Goal: Navigation & Orientation: Find specific page/section

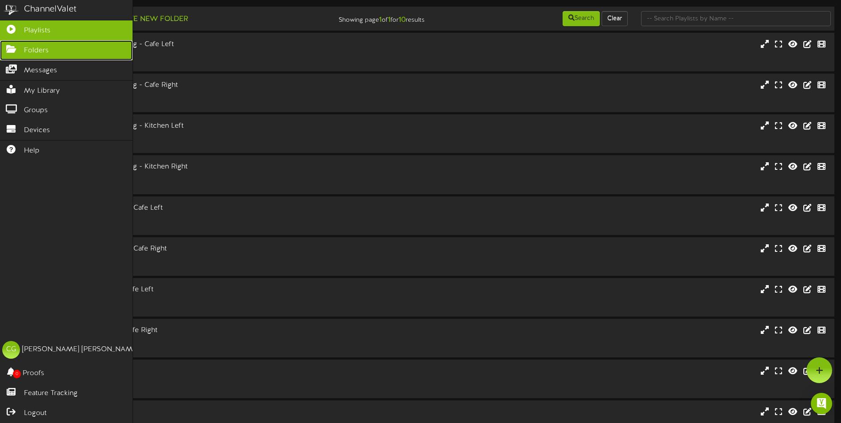
click at [8, 49] on icon at bounding box center [11, 48] width 22 height 7
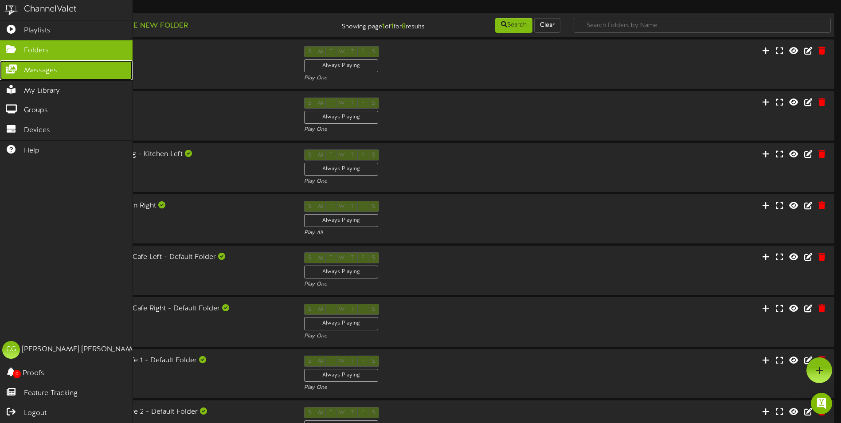
click at [12, 65] on icon at bounding box center [11, 68] width 22 height 7
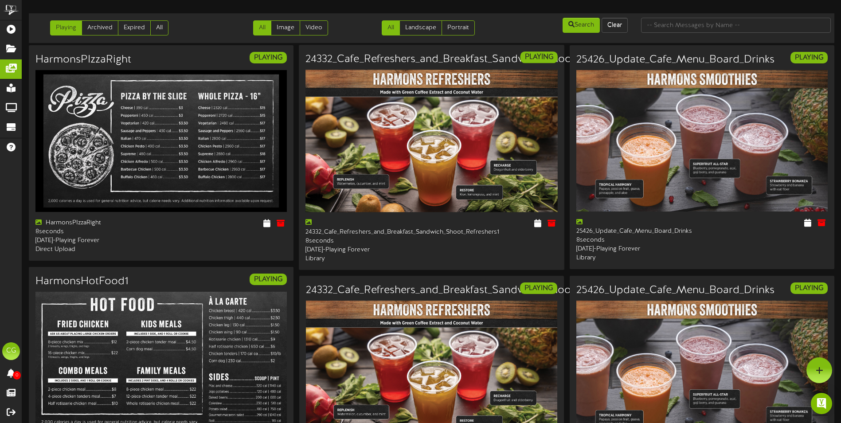
click at [421, 182] on img at bounding box center [431, 141] width 252 height 142
click at [536, 223] on icon at bounding box center [537, 223] width 8 height 10
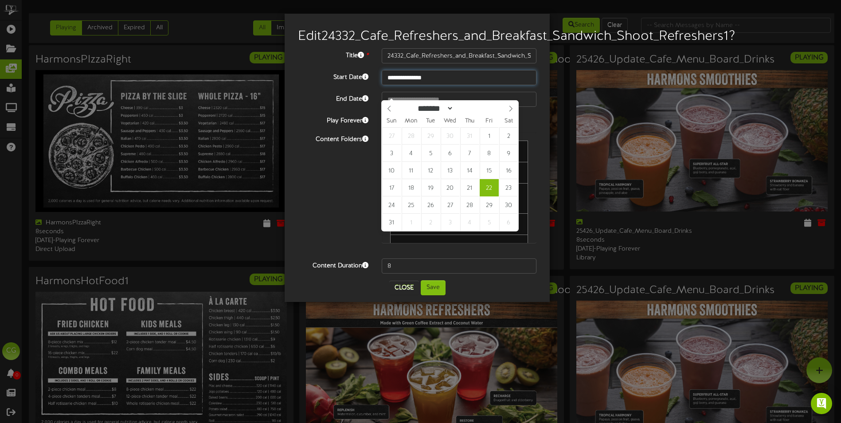
click at [442, 85] on input "**********" at bounding box center [459, 77] width 155 height 15
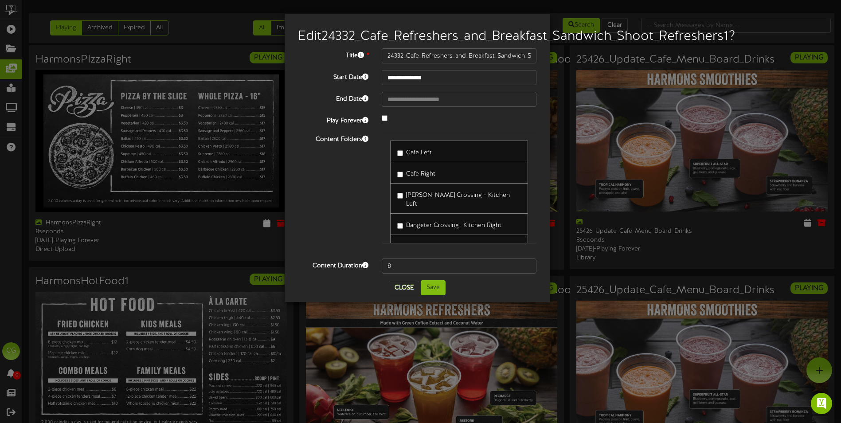
click at [337, 227] on div "Content Folders Cafe Left Cafe Right" at bounding box center [417, 192] width 252 height 120
click at [402, 295] on button "Close" at bounding box center [404, 288] width 30 height 14
